Goal: Information Seeking & Learning: Learn about a topic

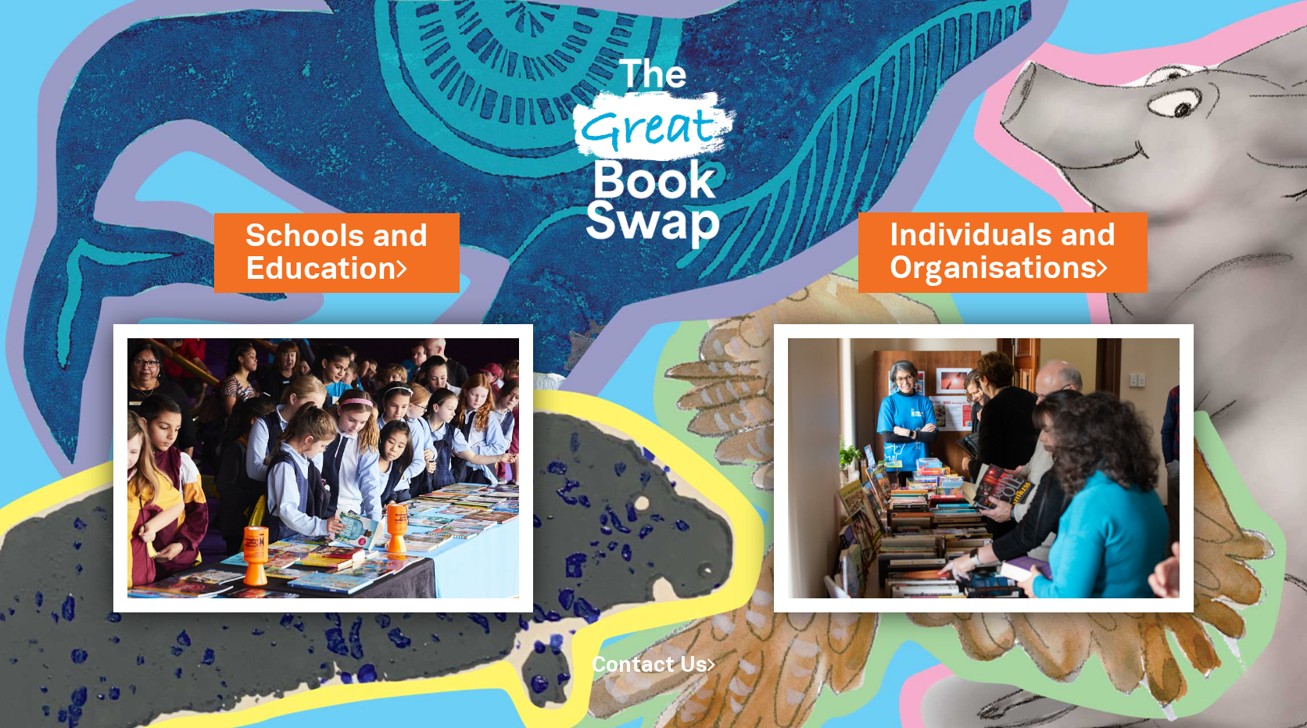
click at [940, 513] on img at bounding box center [983, 468] width 419 height 288
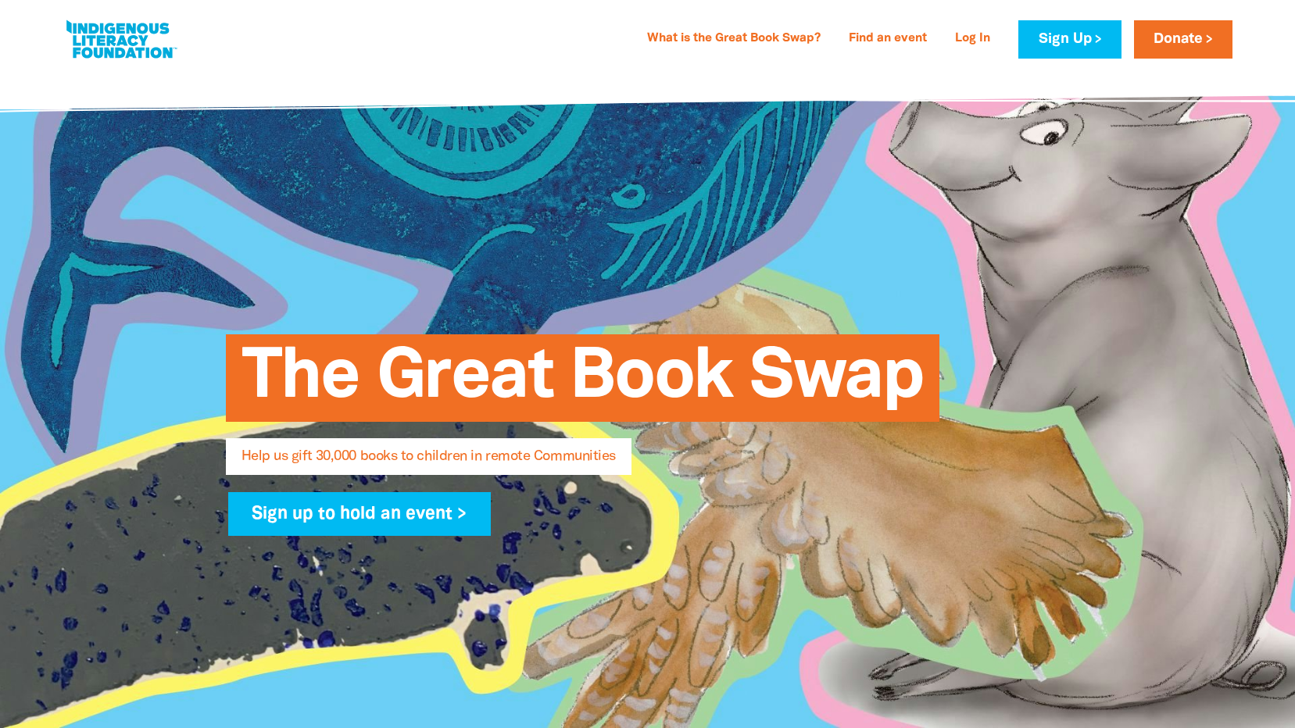
select select "AU"
